Goal: Transaction & Acquisition: Purchase product/service

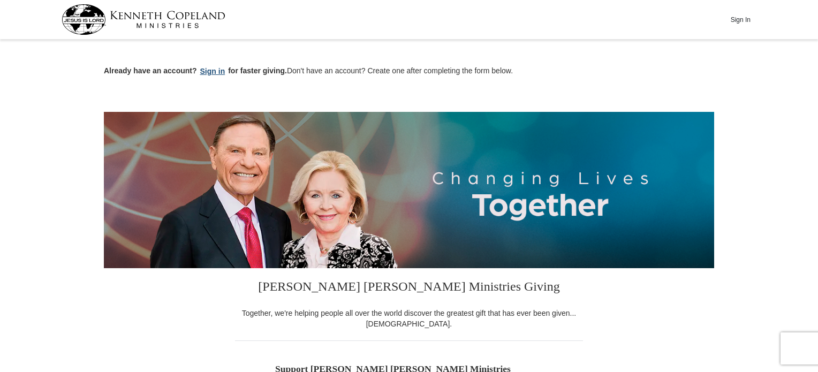
click at [215, 71] on button "Sign in" at bounding box center [213, 71] width 32 height 12
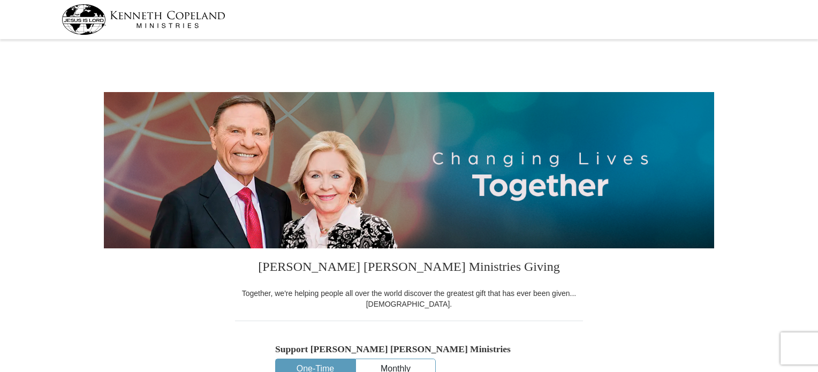
select select "OK"
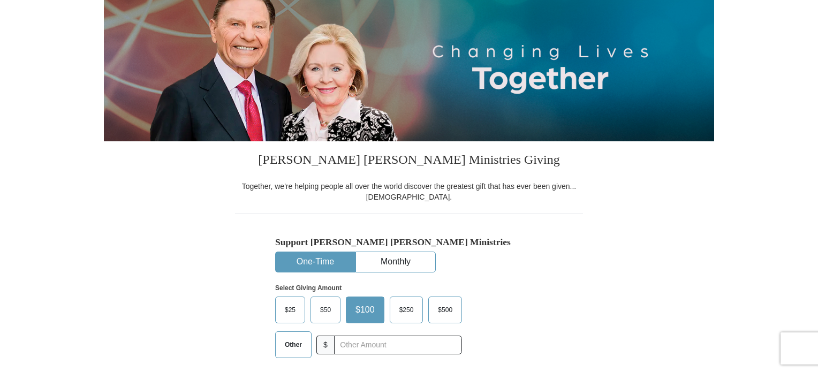
scroll to position [161, 0]
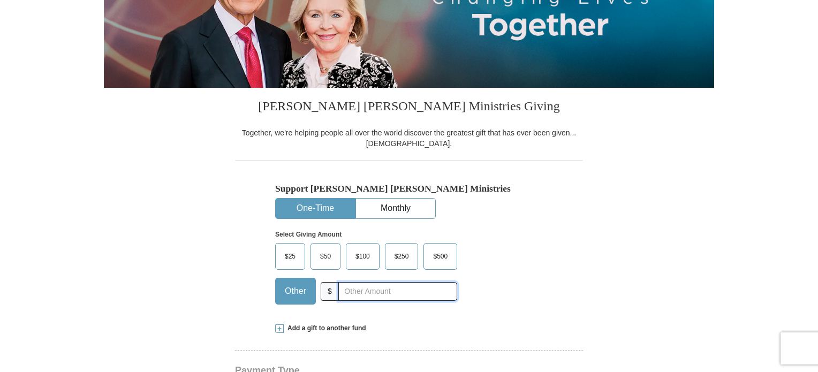
click at [362, 290] on input "text" at bounding box center [397, 291] width 119 height 19
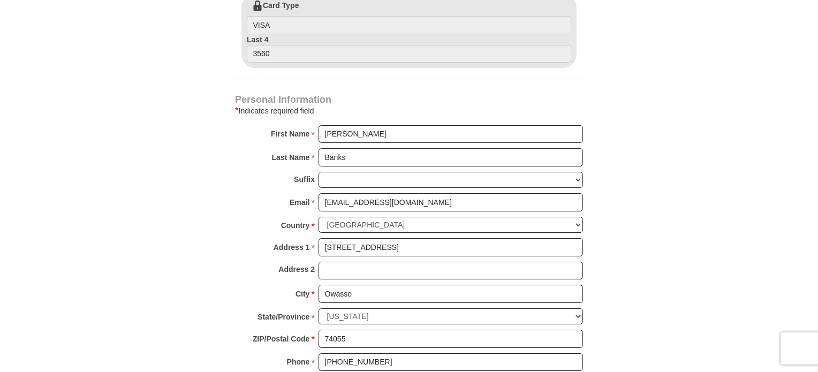
scroll to position [643, 0]
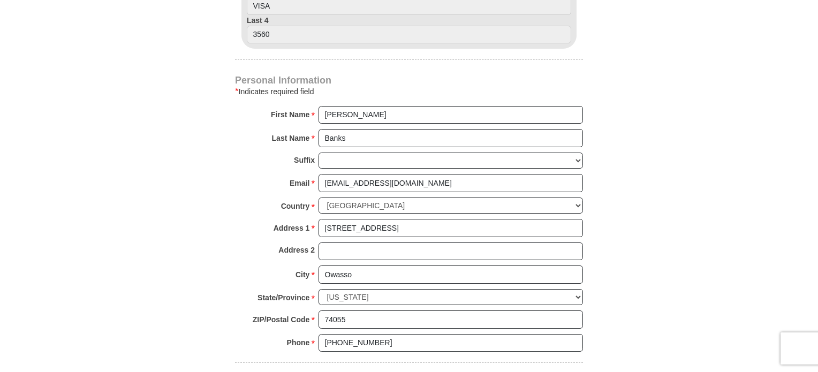
type input "755.00"
click at [374, 224] on input "[STREET_ADDRESS]" at bounding box center [451, 228] width 265 height 18
click at [302, 246] on strong "Address 2" at bounding box center [296, 250] width 36 height 15
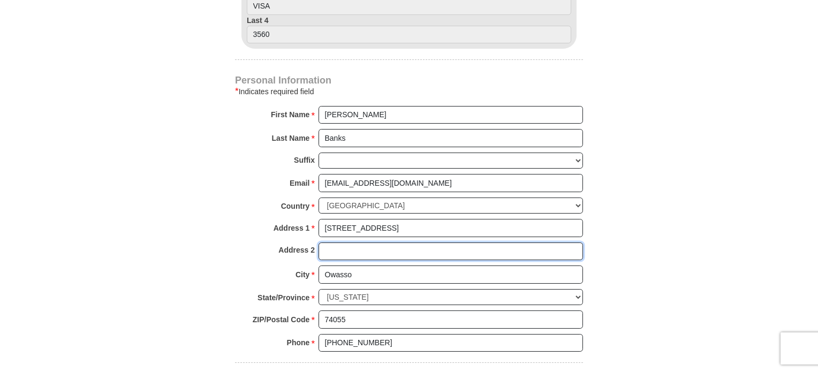
click at [319, 246] on input "Address 2" at bounding box center [451, 252] width 265 height 18
click at [368, 222] on input "[STREET_ADDRESS]" at bounding box center [451, 228] width 265 height 18
type input "7"
type input "[STREET_ADDRESS]"
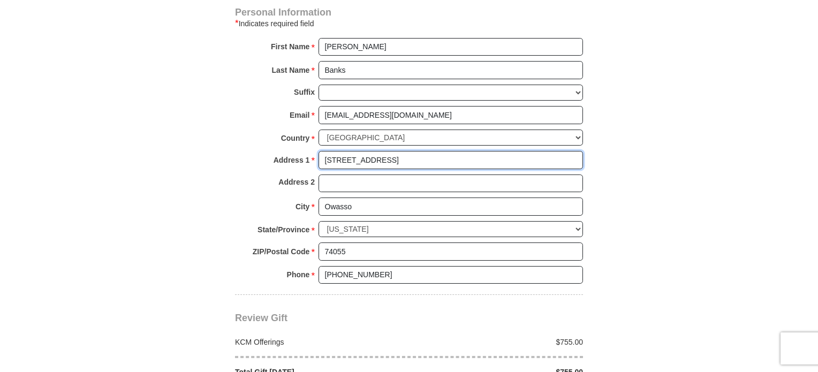
scroll to position [803, 0]
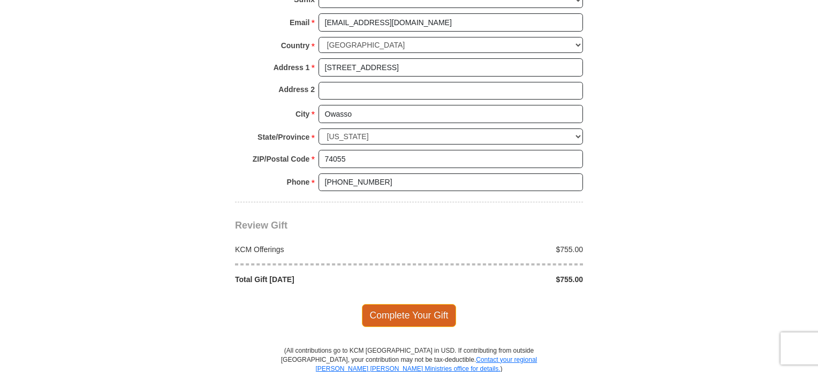
click at [403, 310] on span "Complete Your Gift" at bounding box center [409, 315] width 95 height 22
